Goal: Navigation & Orientation: Go to known website

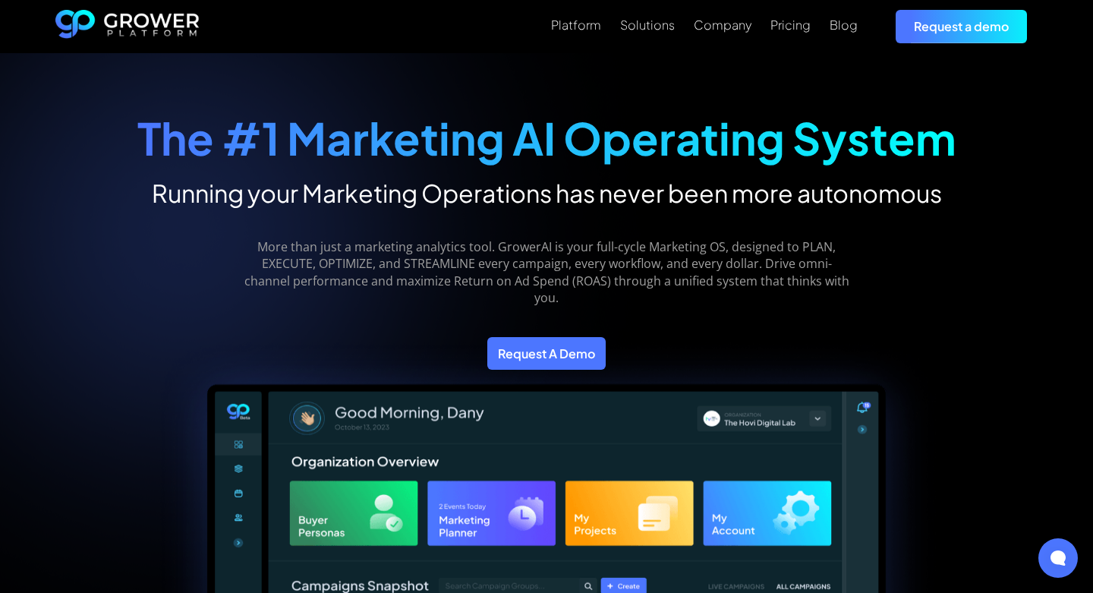
click at [112, 25] on img "home" at bounding box center [127, 26] width 144 height 33
